Goal: Transaction & Acquisition: Purchase product/service

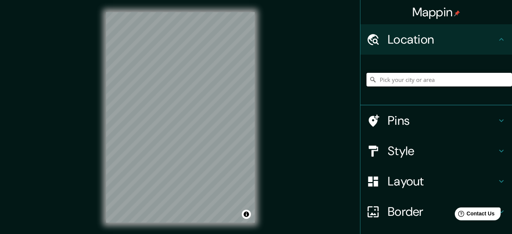
click at [393, 81] on input "Pick your city or area" at bounding box center [438, 80] width 145 height 14
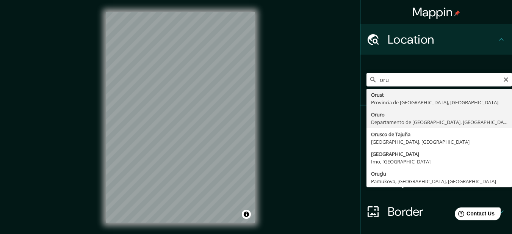
type input "Oruro, Departamento de Oruro, Bolivia"
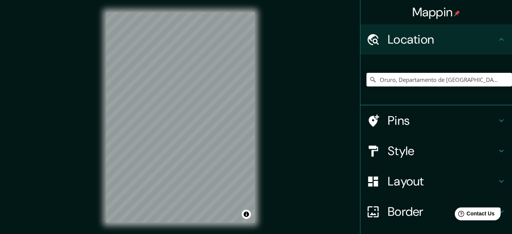
scroll to position [56, 0]
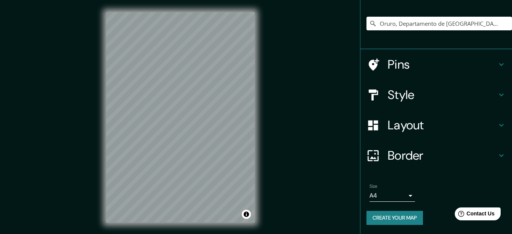
click at [405, 194] on body "Mappin Location Oruro, Departamento de Oruro, Bolivia Pins Style Layout Border …" at bounding box center [256, 117] width 512 height 234
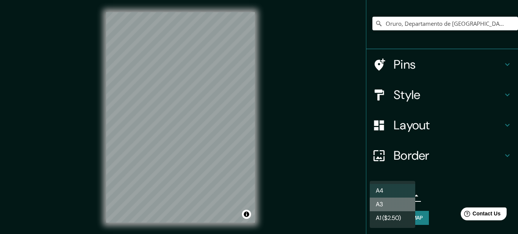
click at [395, 205] on li "A3" at bounding box center [391, 204] width 45 height 14
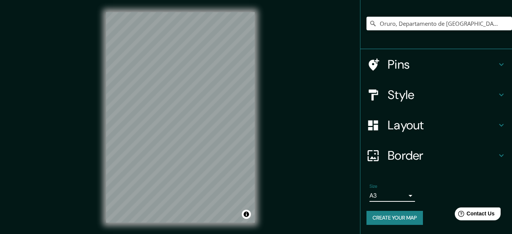
click at [396, 197] on body "Mappin Location Oruro, Departamento de Oruro, Bolivia Pins Style Layout Border …" at bounding box center [256, 117] width 512 height 234
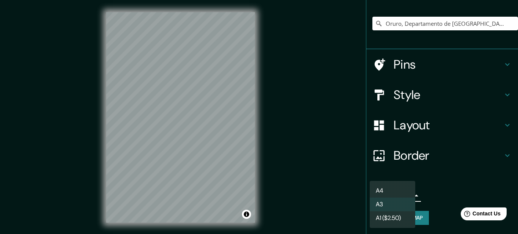
click at [388, 205] on li "A3" at bounding box center [391, 204] width 45 height 14
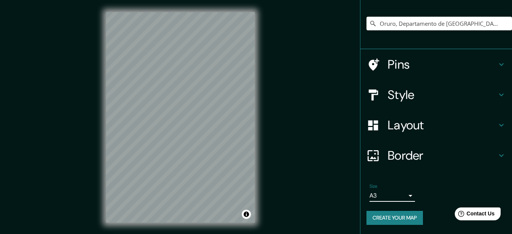
click at [497, 153] on icon at bounding box center [501, 155] width 9 height 9
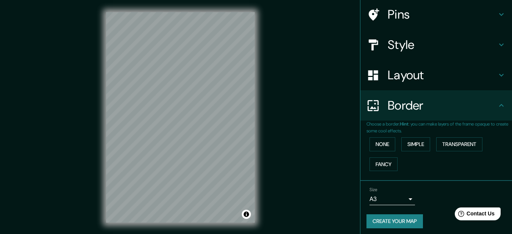
scroll to position [44, 0]
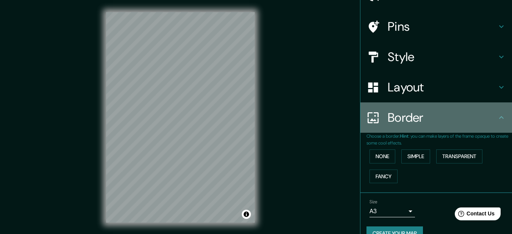
click at [499, 118] on icon at bounding box center [501, 117] width 5 height 3
click at [497, 117] on icon at bounding box center [501, 117] width 9 height 9
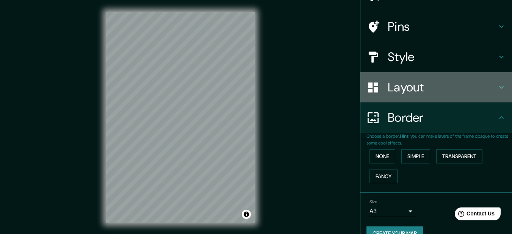
click at [497, 87] on icon at bounding box center [501, 87] width 9 height 9
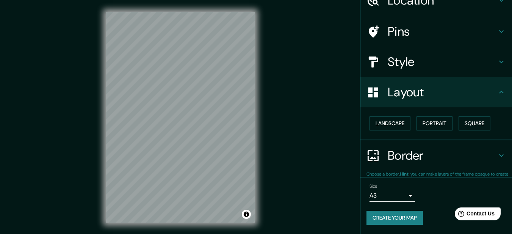
scroll to position [39, 0]
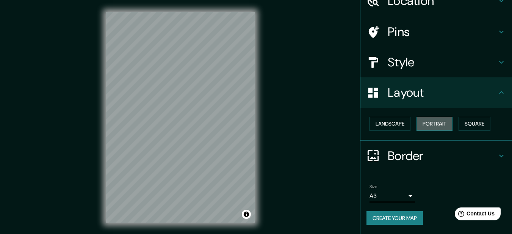
click at [425, 127] on button "Portrait" at bounding box center [434, 124] width 36 height 14
click at [395, 127] on button "Landscape" at bounding box center [389, 124] width 41 height 14
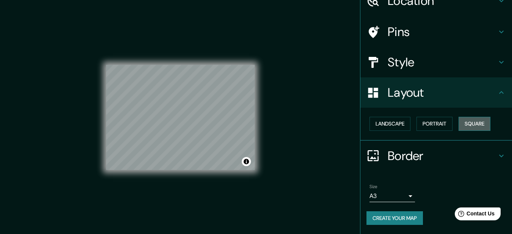
click at [466, 123] on button "Square" at bounding box center [474, 124] width 32 height 14
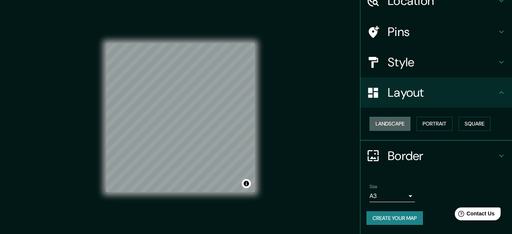
click at [395, 125] on button "Landscape" at bounding box center [389, 124] width 41 height 14
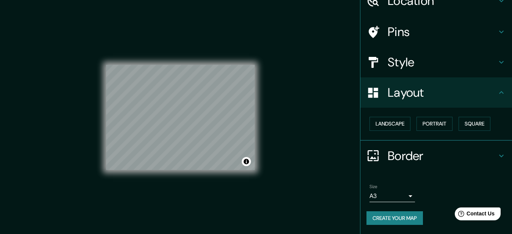
click at [284, 132] on div "Mappin Location Oruro, Departamento de Oruro, Bolivia Pins Style Layout Landsca…" at bounding box center [256, 123] width 512 height 247
click at [404, 217] on button "Create your map" at bounding box center [394, 218] width 56 height 14
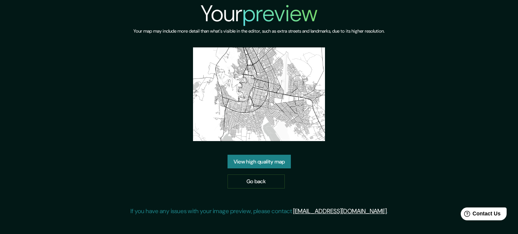
click at [274, 164] on link "View high quality map" at bounding box center [258, 162] width 63 height 14
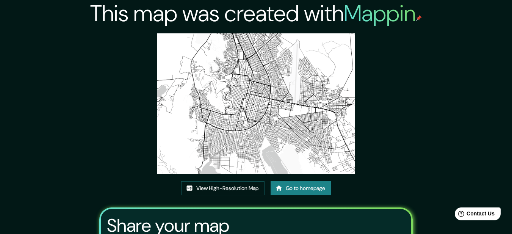
drag, startPoint x: 272, startPoint y: 106, endPoint x: 259, endPoint y: 104, distance: 13.0
click at [259, 104] on img at bounding box center [256, 103] width 199 height 140
click at [259, 106] on img at bounding box center [256, 103] width 199 height 140
